Goal: Book appointment/travel/reservation

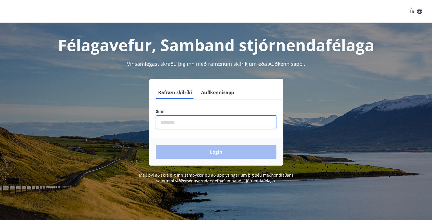
drag, startPoint x: 193, startPoint y: 122, endPoint x: 191, endPoint y: 118, distance: 4.8
click at [193, 122] on input "phone" at bounding box center [216, 123] width 120 height 14
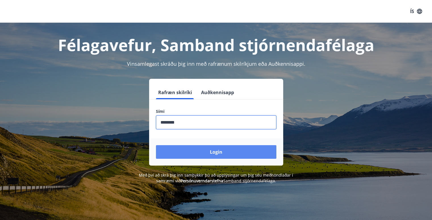
type input "********"
click at [222, 154] on button "Login" at bounding box center [216, 152] width 120 height 14
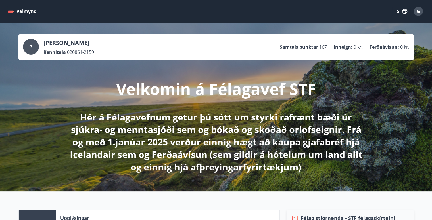
click at [11, 11] on icon "menu" at bounding box center [11, 12] width 6 height 6
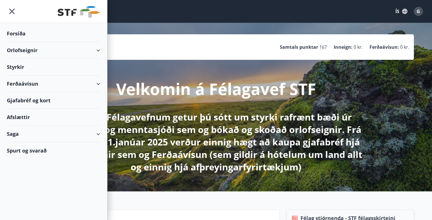
click at [76, 46] on div "Orlofseignir" at bounding box center [53, 50] width 93 height 17
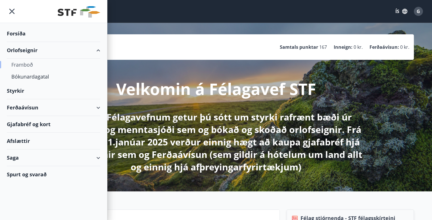
click at [27, 61] on div "Framboð" at bounding box center [53, 65] width 84 height 12
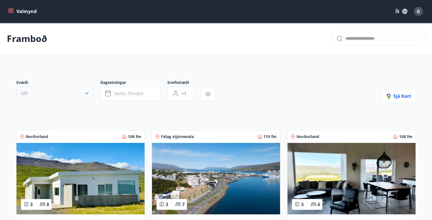
click at [79, 94] on button "Allt" at bounding box center [54, 94] width 77 height 14
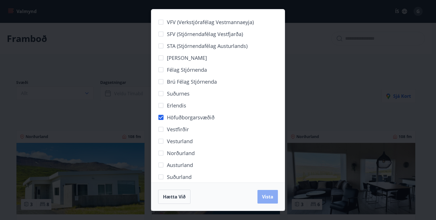
click at [268, 200] on span "Vista" at bounding box center [267, 197] width 11 height 6
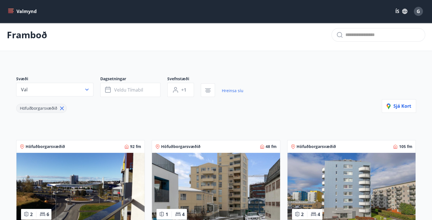
scroll to position [28, 0]
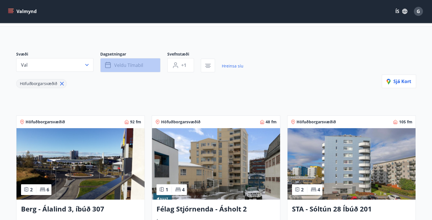
click at [124, 63] on span "Veldu tímabil" at bounding box center [128, 65] width 29 height 6
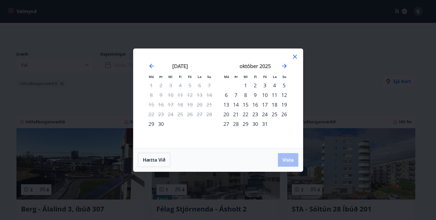
click at [265, 123] on div "31" at bounding box center [265, 124] width 10 height 10
click at [285, 62] on div "október 2025" at bounding box center [255, 68] width 68 height 25
click at [284, 64] on icon "Move forward to switch to the next month." at bounding box center [284, 66] width 5 height 5
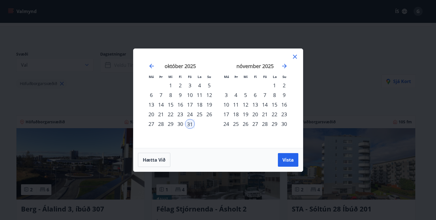
click at [282, 87] on div "2" at bounding box center [284, 86] width 10 height 10
drag, startPoint x: 285, startPoint y: 162, endPoint x: 298, endPoint y: 174, distance: 18.3
click at [285, 161] on span "Vista" at bounding box center [288, 160] width 11 height 6
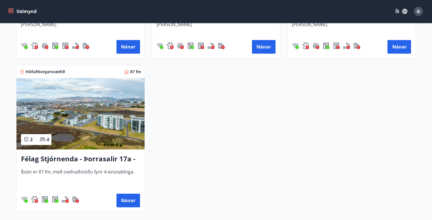
scroll to position [284, 0]
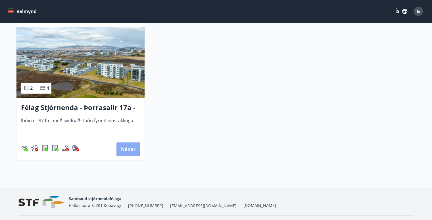
click at [132, 148] on button "Nánar" at bounding box center [128, 150] width 24 height 14
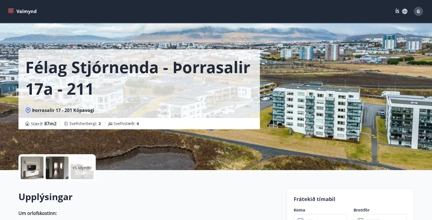
click at [30, 166] on div at bounding box center [32, 168] width 23 height 23
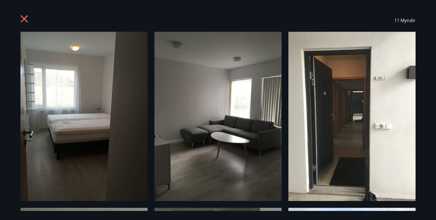
click at [23, 20] on icon at bounding box center [24, 18] width 7 height 7
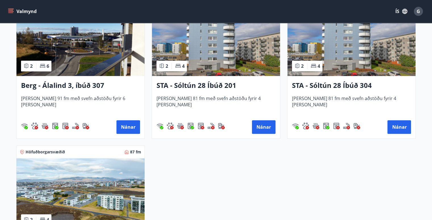
scroll to position [114, 0]
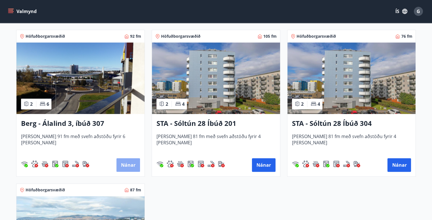
drag, startPoint x: 126, startPoint y: 165, endPoint x: 120, endPoint y: 167, distance: 7.0
click at [120, 167] on button "Nánar" at bounding box center [128, 165] width 24 height 14
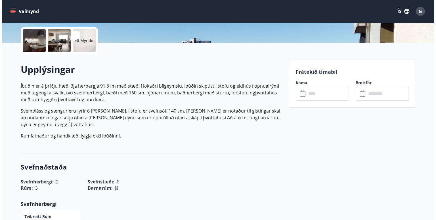
scroll to position [57, 0]
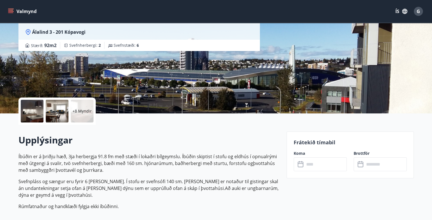
click at [41, 108] on div at bounding box center [32, 111] width 23 height 23
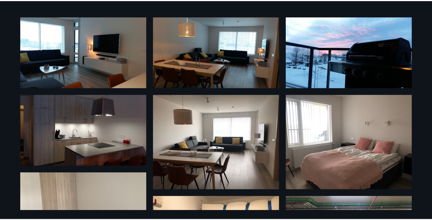
scroll to position [0, 0]
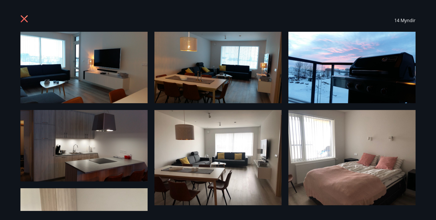
click at [20, 20] on div "14 Myndir" at bounding box center [218, 20] width 409 height 23
click at [21, 15] on icon at bounding box center [24, 19] width 9 height 9
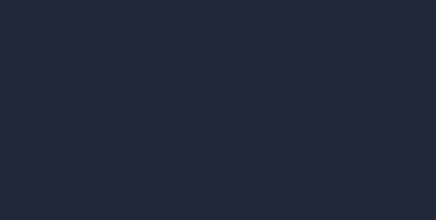
click at [24, 19] on icon at bounding box center [24, 18] width 7 height 7
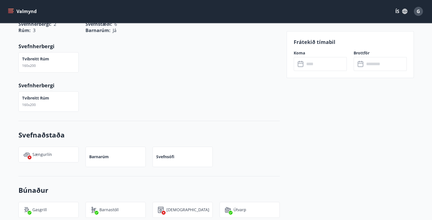
scroll to position [312, 0]
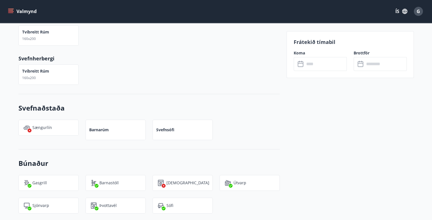
click at [93, 129] on p "Barnarúm" at bounding box center [99, 130] width 20 height 6
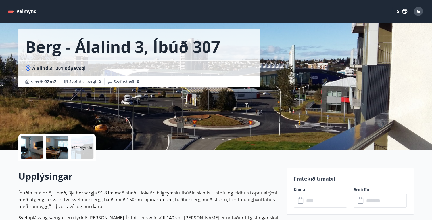
scroll to position [0, 0]
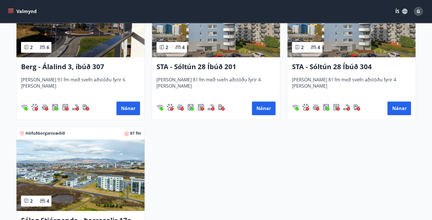
scroll to position [143, 0]
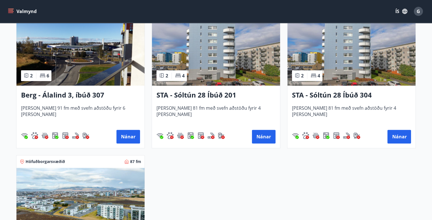
click at [206, 92] on h3 "STA - Sóltún 28 Íbúð 201" at bounding box center [215, 95] width 119 height 10
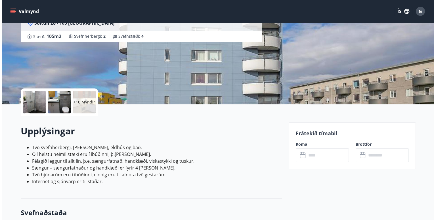
scroll to position [85, 0]
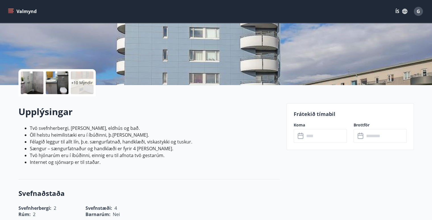
click at [32, 79] on div at bounding box center [32, 83] width 23 height 23
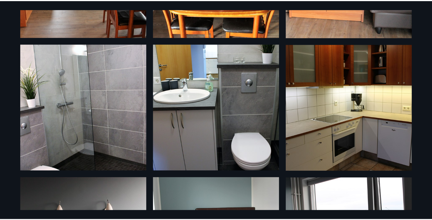
scroll to position [0, 0]
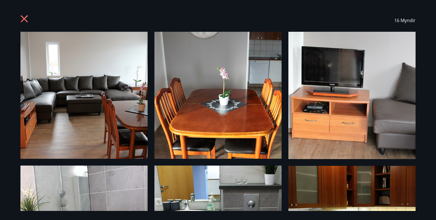
click at [25, 19] on icon at bounding box center [24, 18] width 7 height 7
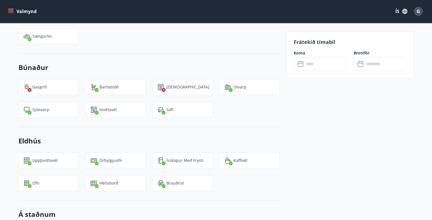
scroll to position [369, 0]
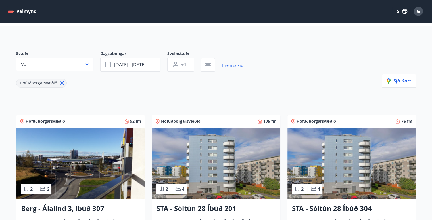
scroll to position [57, 0]
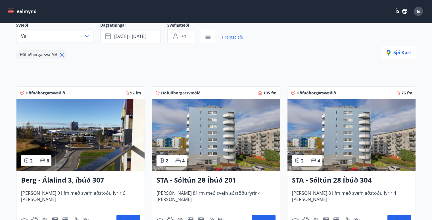
click at [357, 145] on img at bounding box center [351, 135] width 128 height 72
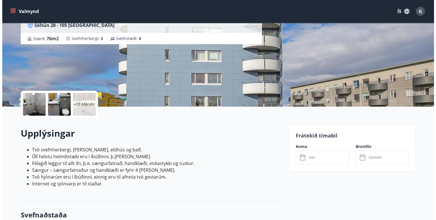
scroll to position [85, 0]
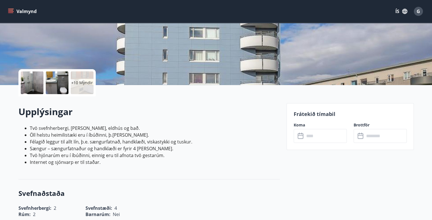
click at [26, 75] on div at bounding box center [32, 83] width 23 height 23
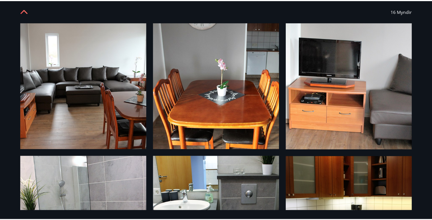
scroll to position [0, 0]
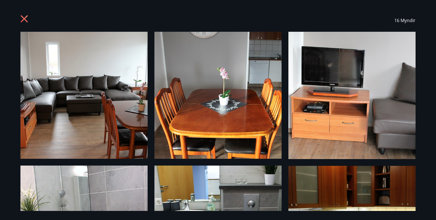
click at [24, 20] on icon at bounding box center [24, 19] width 9 height 9
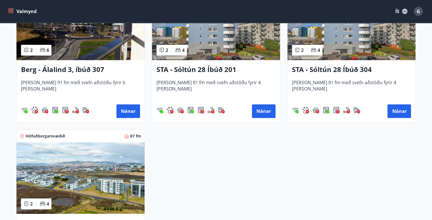
scroll to position [170, 0]
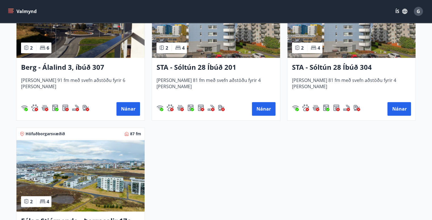
click at [127, 185] on img at bounding box center [80, 176] width 128 height 72
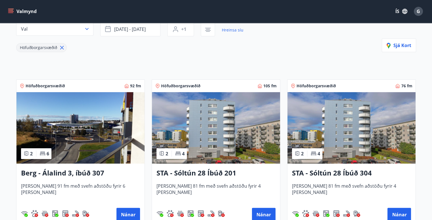
scroll to position [85, 0]
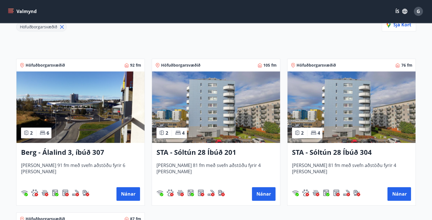
click at [90, 110] on img at bounding box center [80, 108] width 128 height 72
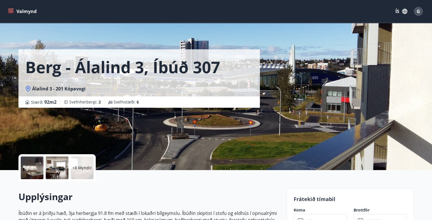
scroll to position [114, 0]
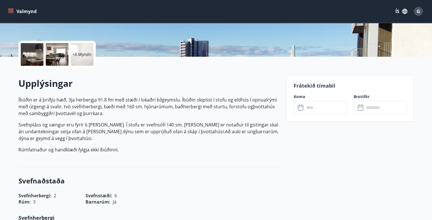
click at [311, 109] on input "text" at bounding box center [325, 108] width 42 height 14
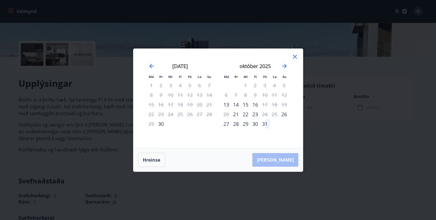
click at [265, 124] on div "31" at bounding box center [265, 124] width 10 height 10
click at [281, 162] on div "[PERSON_NAME]" at bounding box center [218, 159] width 170 height 23
click at [292, 56] on icon at bounding box center [295, 56] width 7 height 7
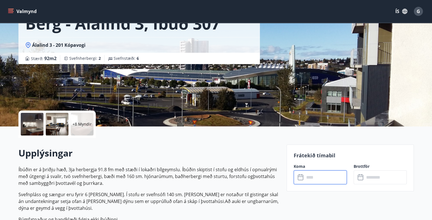
scroll to position [0, 0]
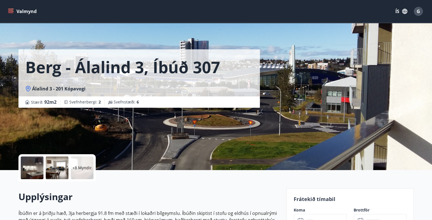
click at [16, 10] on button "Valmynd" at bounding box center [23, 11] width 32 height 10
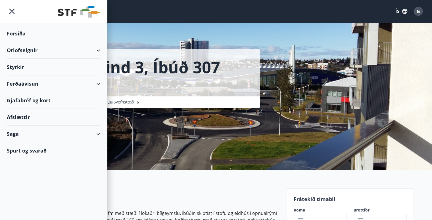
click at [98, 49] on div "Orlofseignir" at bounding box center [53, 50] width 93 height 17
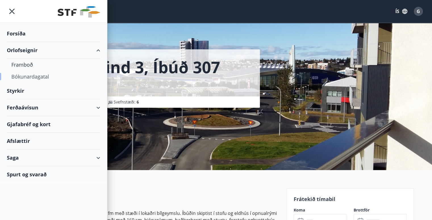
click at [42, 78] on div "Bókunardagatal" at bounding box center [53, 77] width 84 height 12
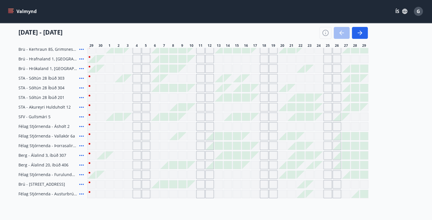
scroll to position [199, 0]
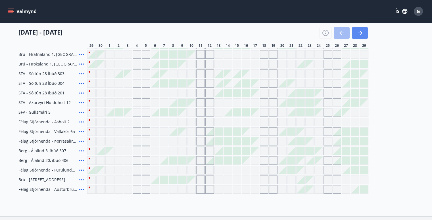
click at [365, 29] on button "button" at bounding box center [360, 33] width 16 height 12
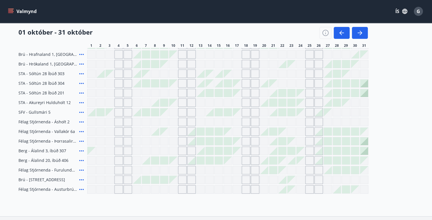
click at [367, 149] on div at bounding box center [364, 151] width 8 height 8
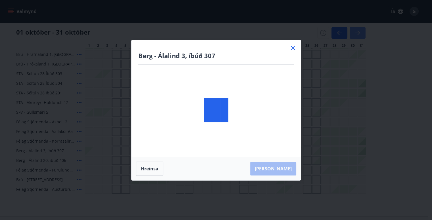
click at [359, 28] on body "Valmynd ÍS G Bókunardagatal Svæði Allt Dagsetningar Veldu tímabil Svefnstæði +1…" at bounding box center [216, 32] width 432 height 462
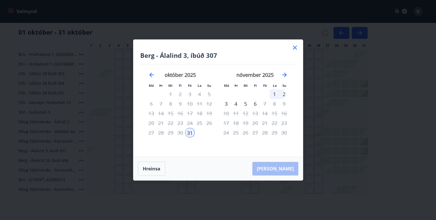
drag, startPoint x: 296, startPoint y: 47, endPoint x: 293, endPoint y: 47, distance: 3.1
click at [294, 47] on icon at bounding box center [295, 47] width 7 height 7
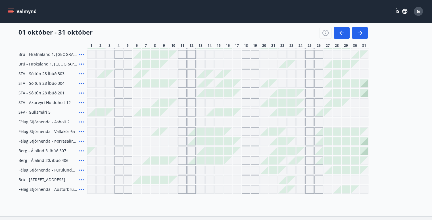
click at [11, 12] on icon "menu" at bounding box center [10, 12] width 5 height 1
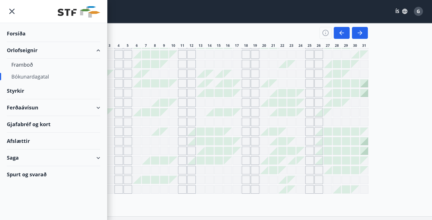
click at [387, 122] on div "Félag Stjórnenda - [GEOGRAPHIC_DATA], [GEOGRAPHIC_DATA] Félag Stjórnenda - Svig…" at bounding box center [215, 59] width 395 height 269
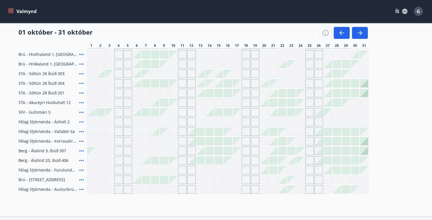
scroll to position [242, 0]
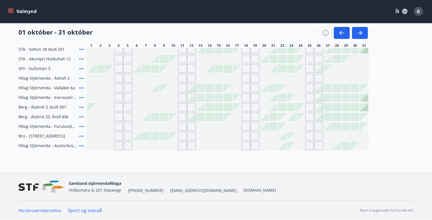
click at [366, 108] on div at bounding box center [364, 107] width 8 height 8
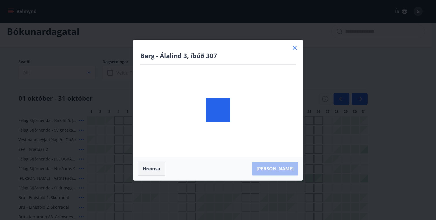
scroll to position [0, 0]
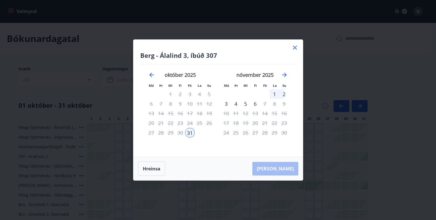
click at [189, 133] on div "31" at bounding box center [190, 133] width 10 height 10
click at [286, 95] on div "2" at bounding box center [284, 94] width 10 height 10
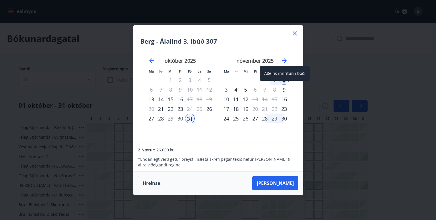
click at [283, 93] on div "9" at bounding box center [284, 90] width 10 height 10
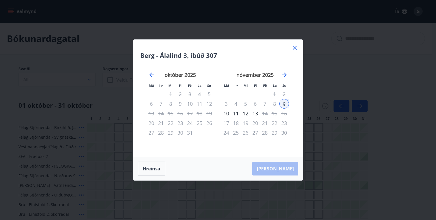
click at [190, 133] on div "31" at bounding box center [190, 133] width 10 height 10
click at [187, 132] on div "31" at bounding box center [190, 133] width 10 height 10
click at [161, 165] on button "Hreinsa" at bounding box center [151, 169] width 27 height 14
click at [190, 133] on div "31" at bounding box center [190, 133] width 10 height 10
click at [284, 94] on div "2" at bounding box center [284, 94] width 10 height 10
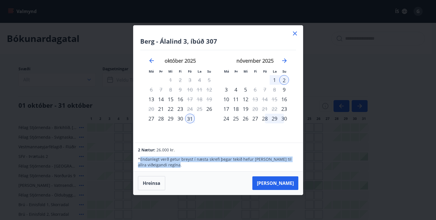
drag, startPoint x: 140, startPoint y: 158, endPoint x: 186, endPoint y: 165, distance: 47.1
click at [186, 165] on p "* Endanlegt verð getur breyst í næsta skrefi þegar tekið hefur [PERSON_NAME] ti…" at bounding box center [218, 162] width 160 height 11
